Goal: Information Seeking & Learning: Learn about a topic

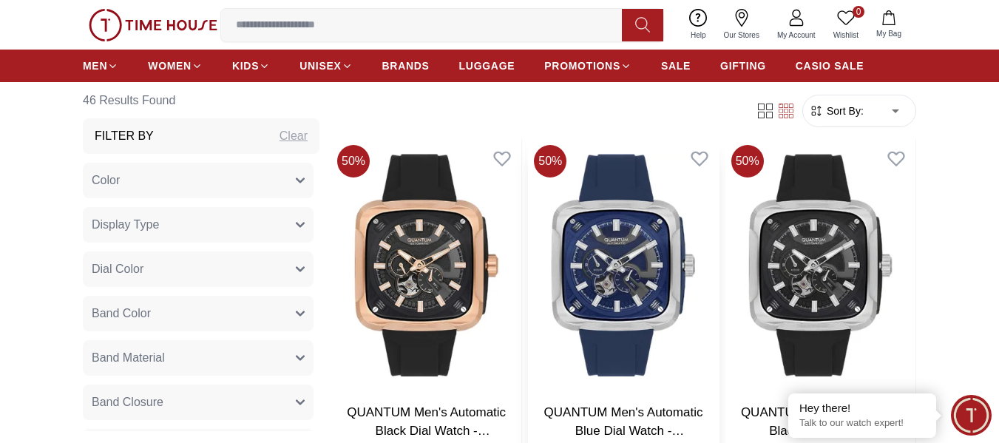
scroll to position [588, 0]
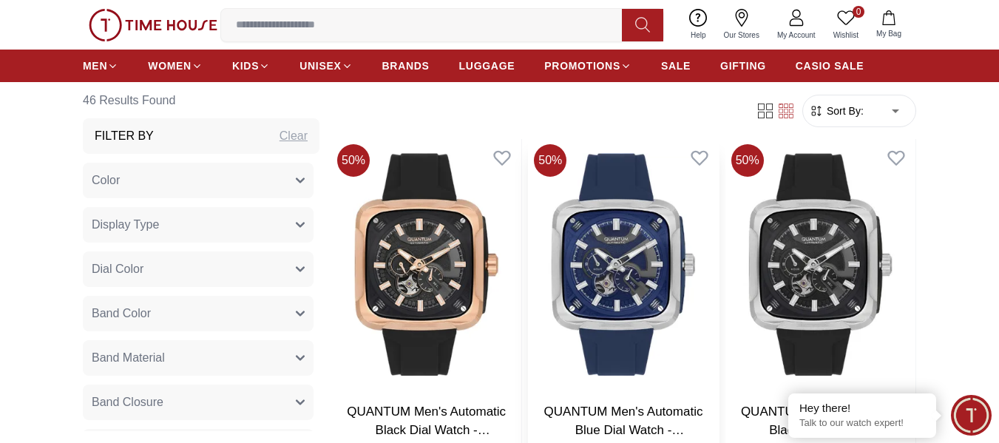
click at [607, 318] on img at bounding box center [623, 263] width 190 height 251
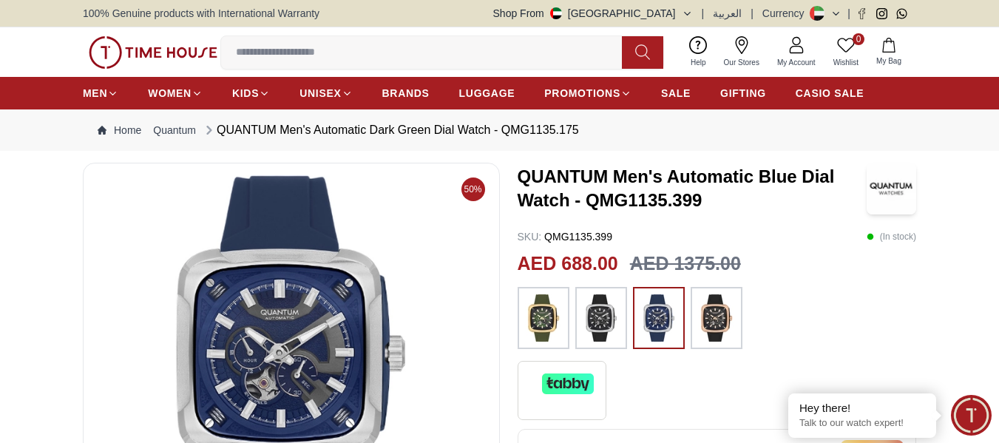
click at [693, 13] on icon "button" at bounding box center [687, 13] width 11 height 11
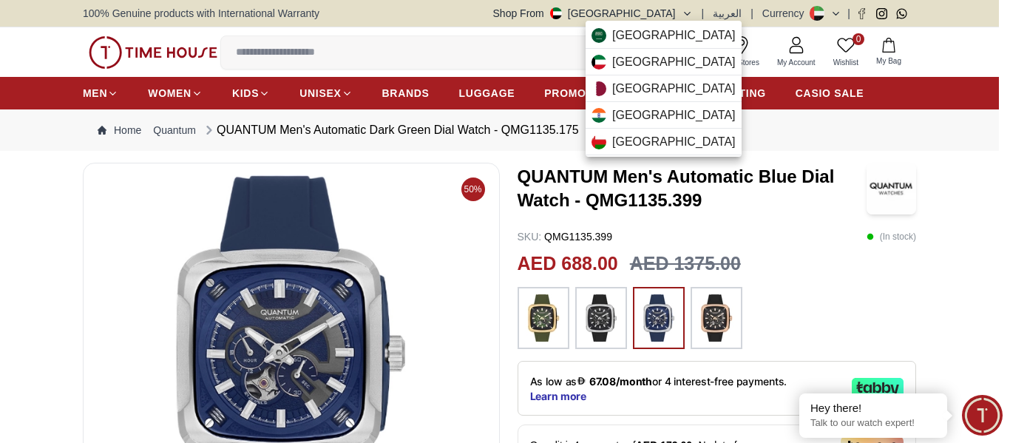
click at [693, 13] on div at bounding box center [505, 221] width 1010 height 443
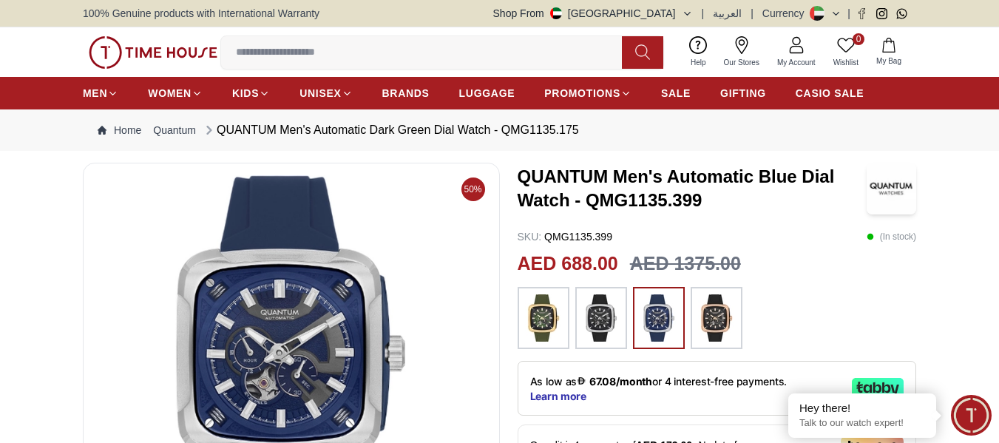
click at [835, 13] on icon at bounding box center [837, 13] width 6 height 3
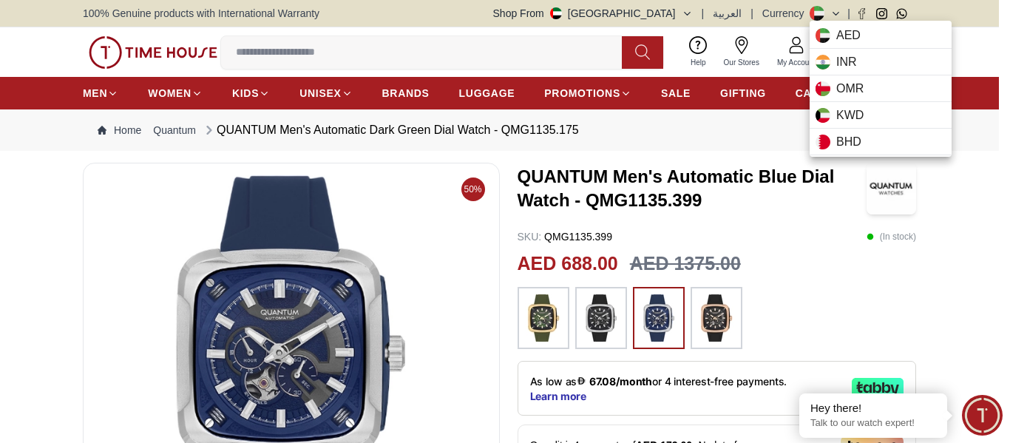
click at [835, 13] on div at bounding box center [505, 221] width 1010 height 443
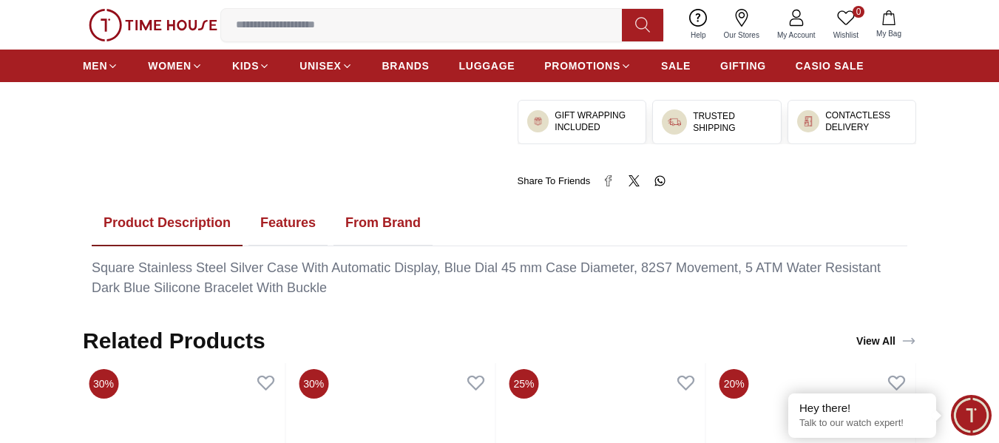
scroll to position [740, 0]
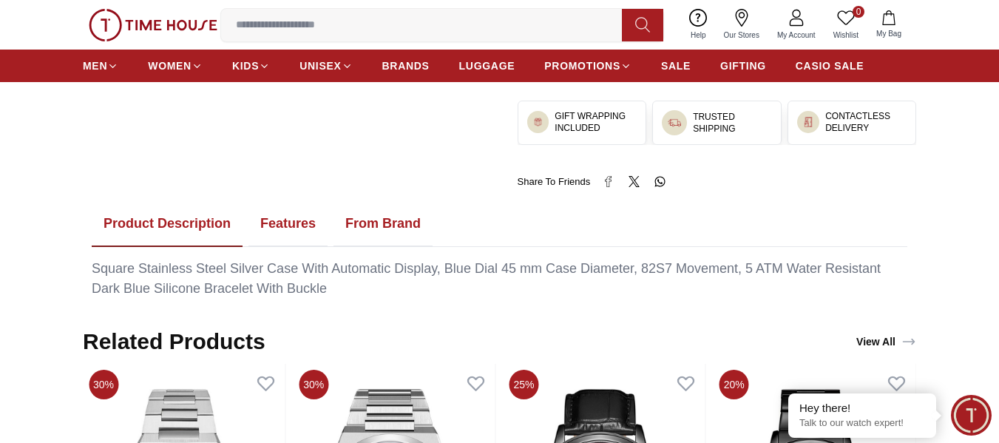
click at [290, 225] on button "Features" at bounding box center [288, 224] width 79 height 46
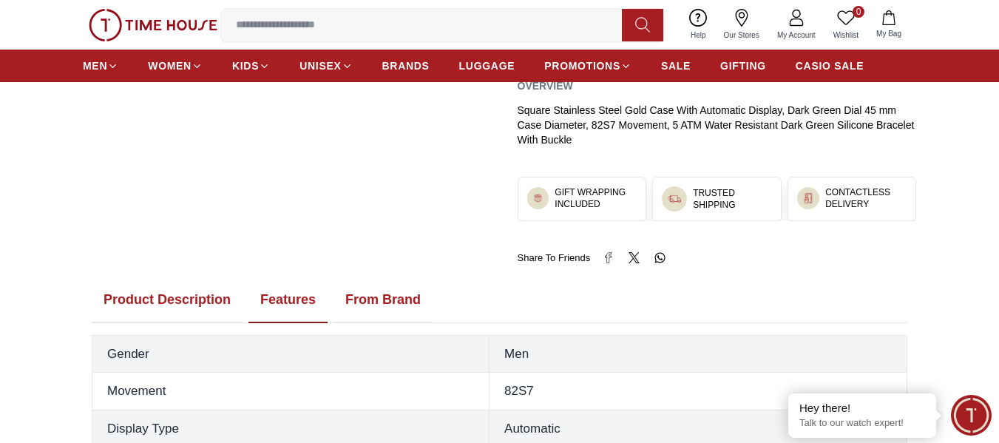
scroll to position [665, 0]
click at [408, 305] on button "From Brand" at bounding box center [383, 300] width 99 height 46
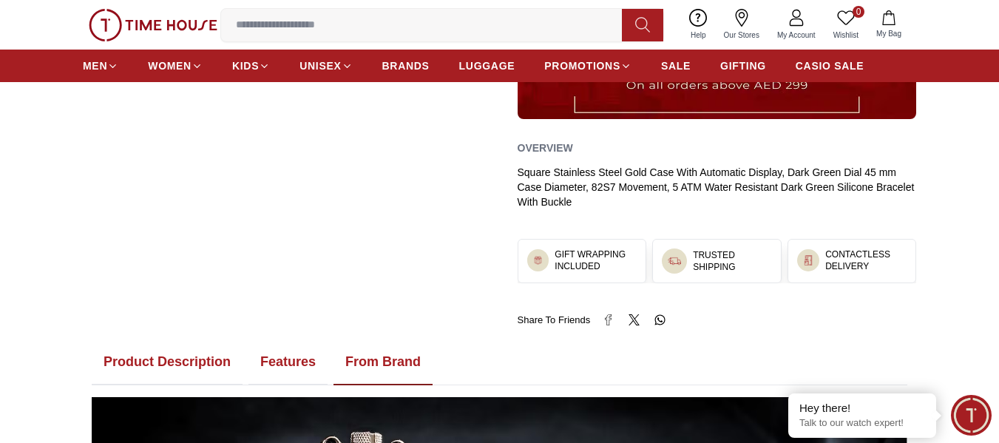
scroll to position [0, 0]
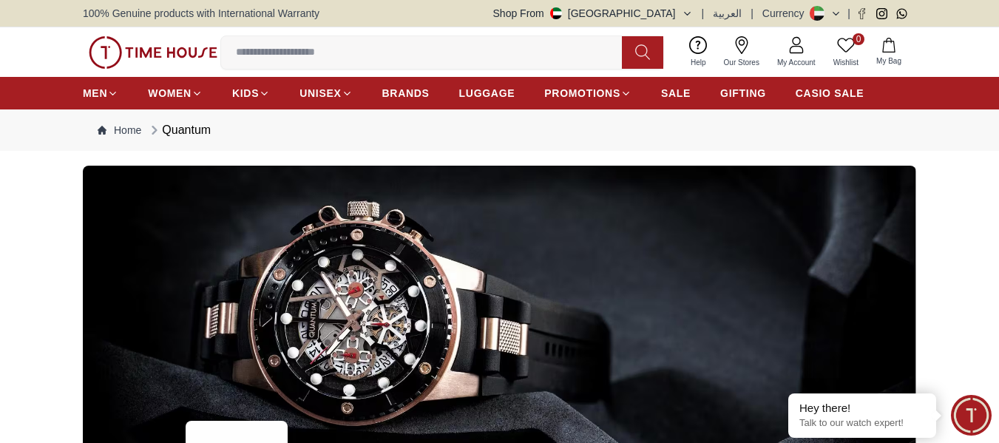
scroll to position [588, 0]
